Goal: Check status

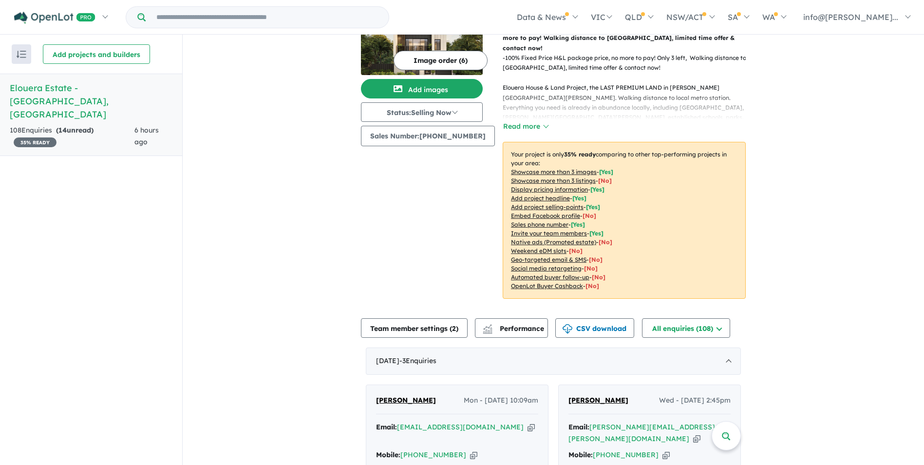
scroll to position [146, 0]
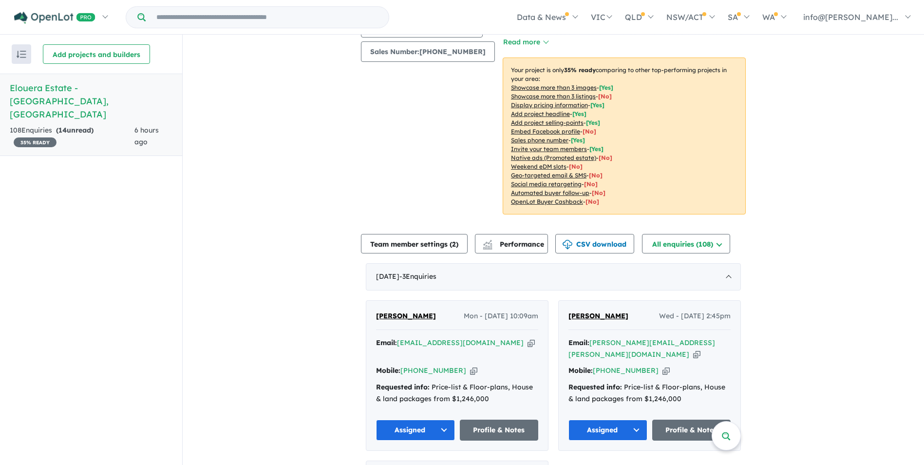
click at [400, 315] on span "[PERSON_NAME]" at bounding box center [406, 315] width 60 height 9
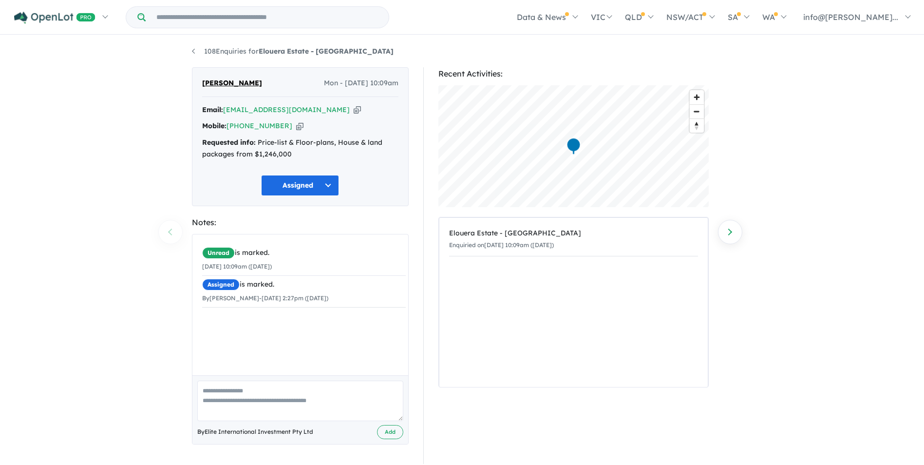
click at [660, 392] on section "Recent Activities: © Mapbox © OpenStreetMap Improve this map Elouera Estate - T…" at bounding box center [573, 265] width 270 height 397
click at [709, 455] on div "Recent Activities: © Mapbox © OpenStreetMap Improve this map Elouera Estate - T…" at bounding box center [577, 265] width 309 height 397
click at [585, 379] on div "Elouera Estate - Tallawong Enquiried on 13/10/2025 10:09am (Monday)" at bounding box center [573, 302] width 268 height 169
click at [620, 450] on section "Recent Activities: © Mapbox © OpenStreetMap Improve this map Elouera Estate - T…" at bounding box center [573, 265] width 270 height 397
